Goal: Information Seeking & Learning: Find specific fact

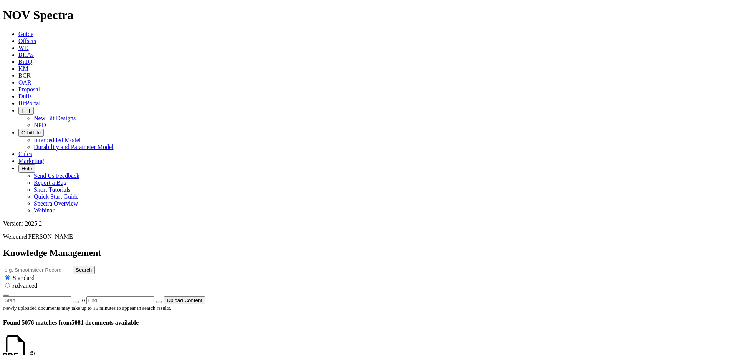
scroll to position [1082, 0]
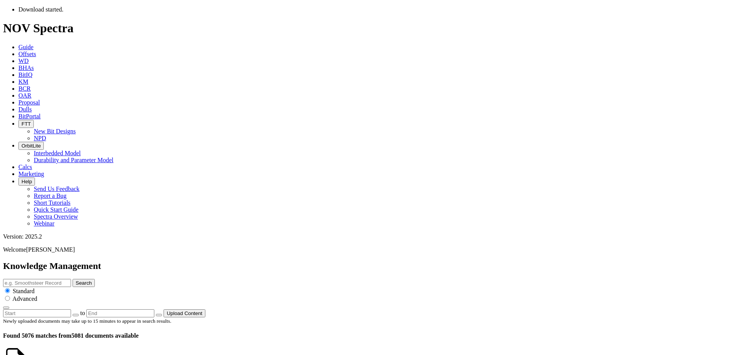
click at [397, 279] on div "Search Standard Advanced" at bounding box center [366, 294] width 727 height 30
click at [71, 279] on input "text" at bounding box center [37, 283] width 68 height 8
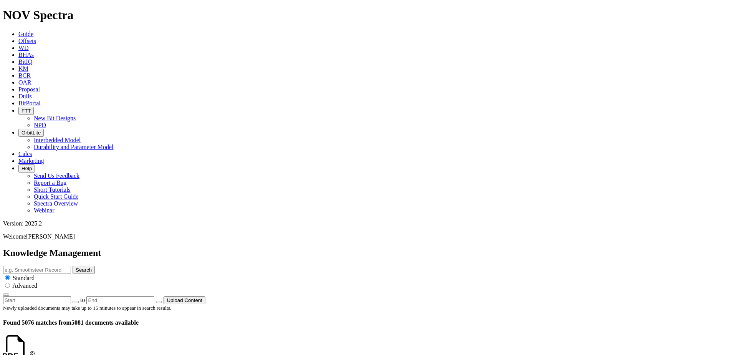
click at [71, 266] on input "text" at bounding box center [37, 270] width 68 height 8
paste input "Janbiya"
type input "Janbiya"
click at [95, 266] on button "Search" at bounding box center [84, 270] width 22 height 8
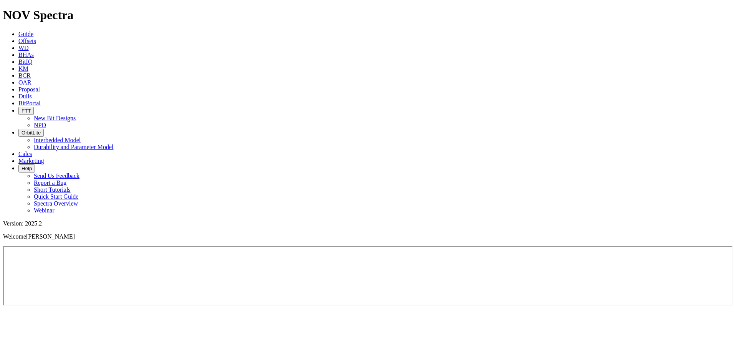
click at [36, 38] on span "Offsets" at bounding box center [27, 41] width 18 height 7
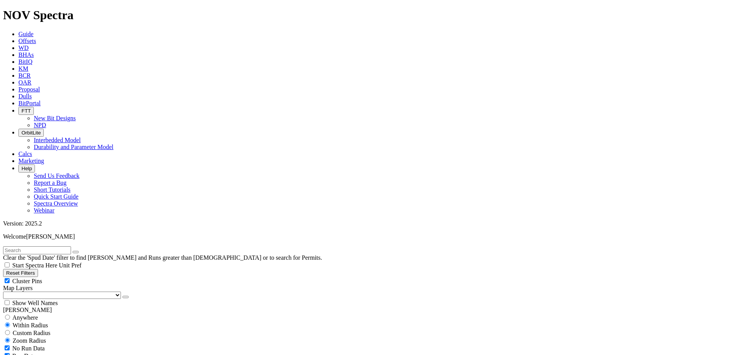
scroll to position [230, 0]
click at [18, 93] on icon at bounding box center [18, 96] width 0 height 7
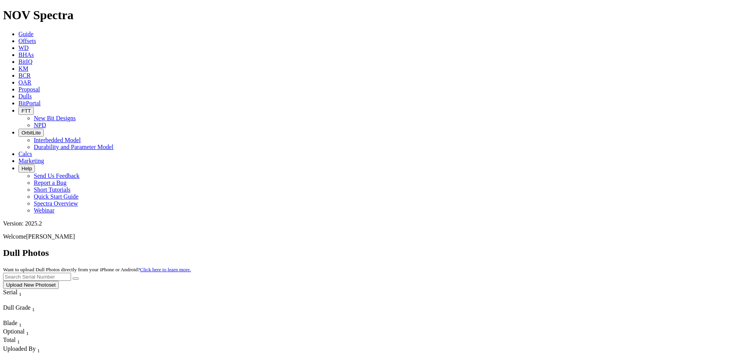
click at [41, 130] on span "OrbitLite" at bounding box center [30, 133] width 19 height 6
click at [21, 108] on icon "button" at bounding box center [21, 111] width 0 height 6
click at [46, 122] on link "NPD" at bounding box center [40, 125] width 12 height 7
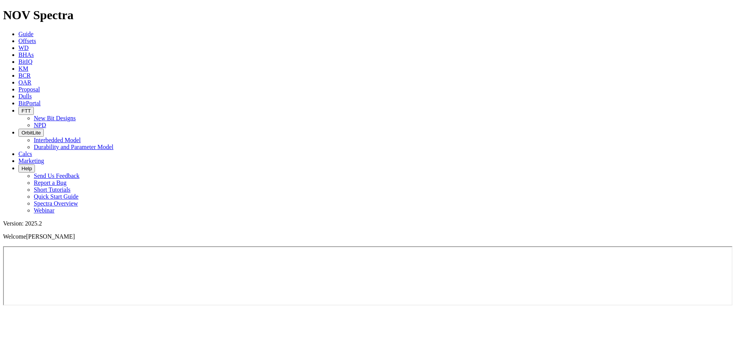
click at [18, 72] on icon at bounding box center [18, 75] width 0 height 7
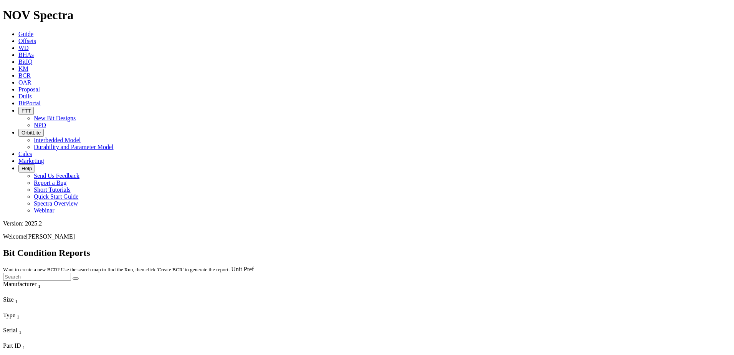
click at [5, 351] on icon "Column Menu" at bounding box center [4, 354] width 2 height 7
